Goal: Browse casually

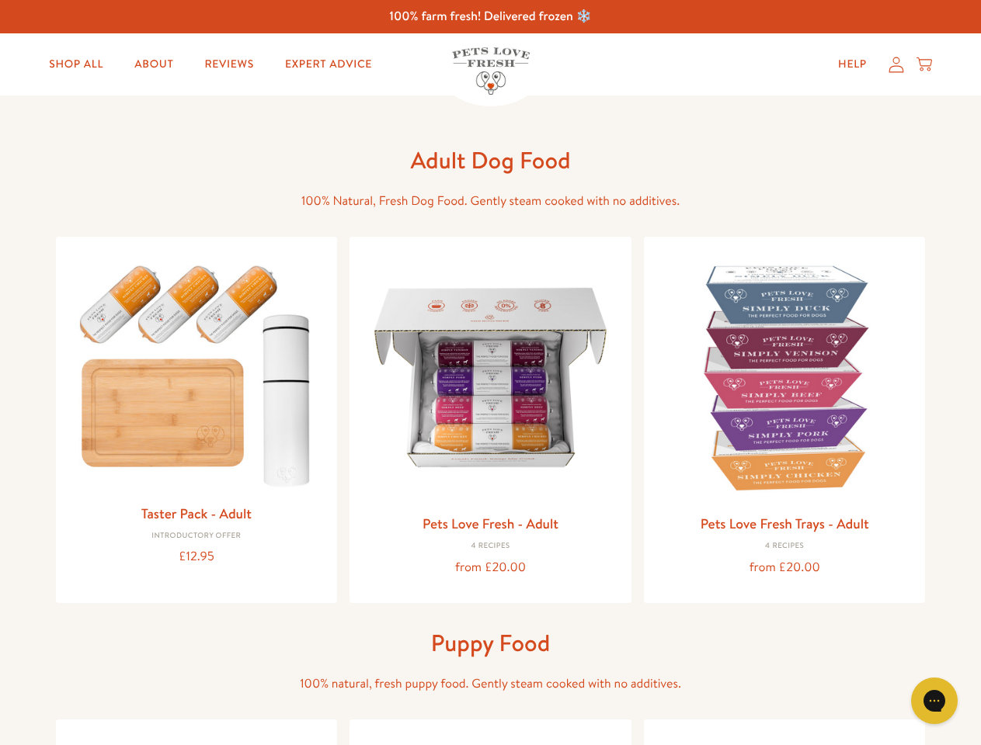
click at [934, 701] on icon "Gorgias live chat" at bounding box center [933, 700] width 15 height 15
